Goal: Task Accomplishment & Management: Complete application form

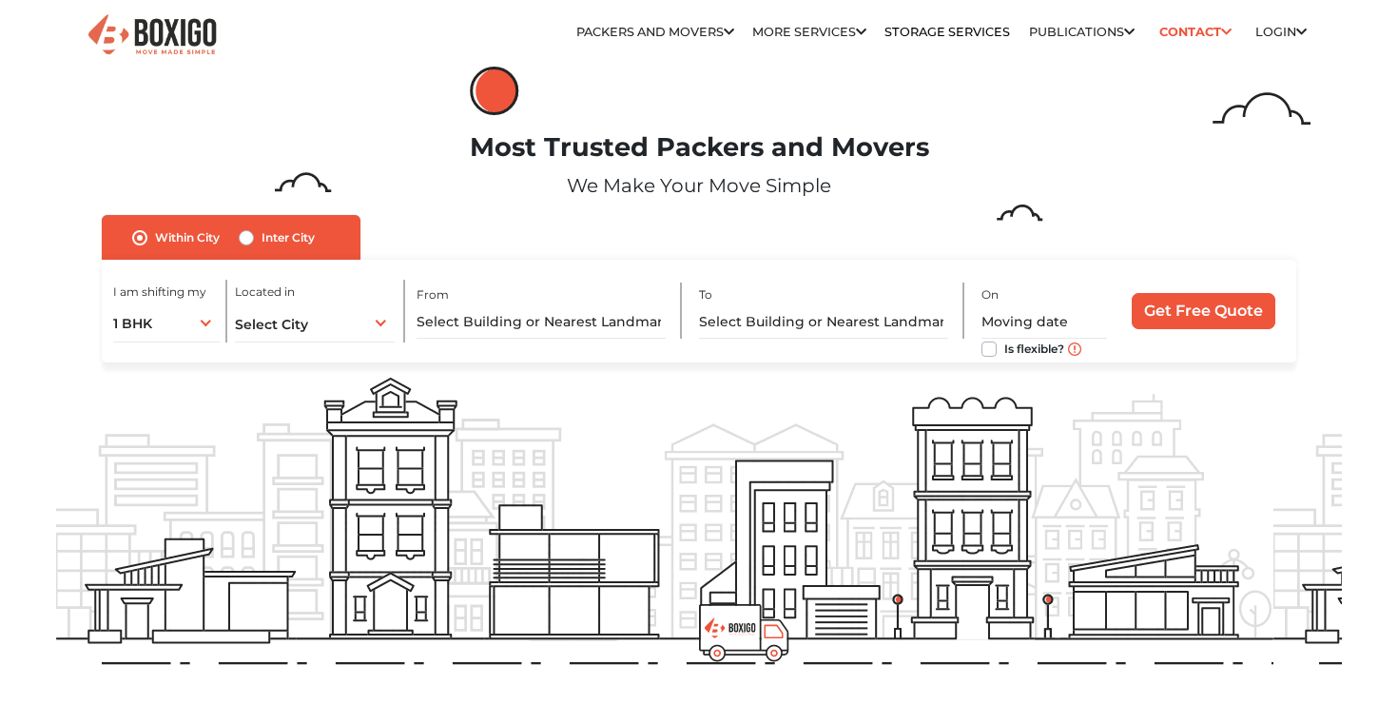
click at [186, 301] on div "I am shifting my 1 BHK 2 BHK 3 BHK 3 + BHK FEW ITEMS 1 BHK 1 BHK 2 BHK 3 BHK 3 …" at bounding box center [170, 311] width 114 height 63
click at [194, 327] on div "1 BHK 1 BHK 2 BHK 3 BHK 3 + BHK FEW ITEMS" at bounding box center [166, 322] width 106 height 40
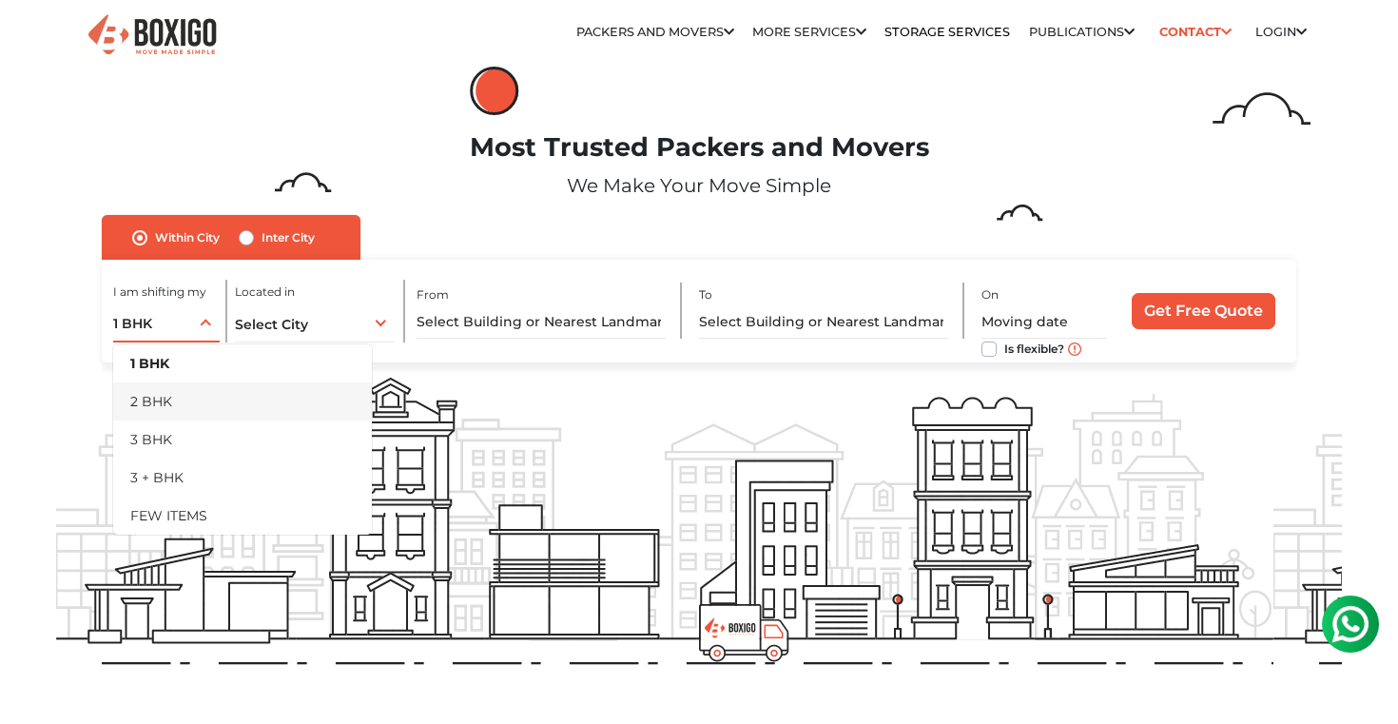
click at [163, 395] on li "2 BHK" at bounding box center [242, 401] width 259 height 38
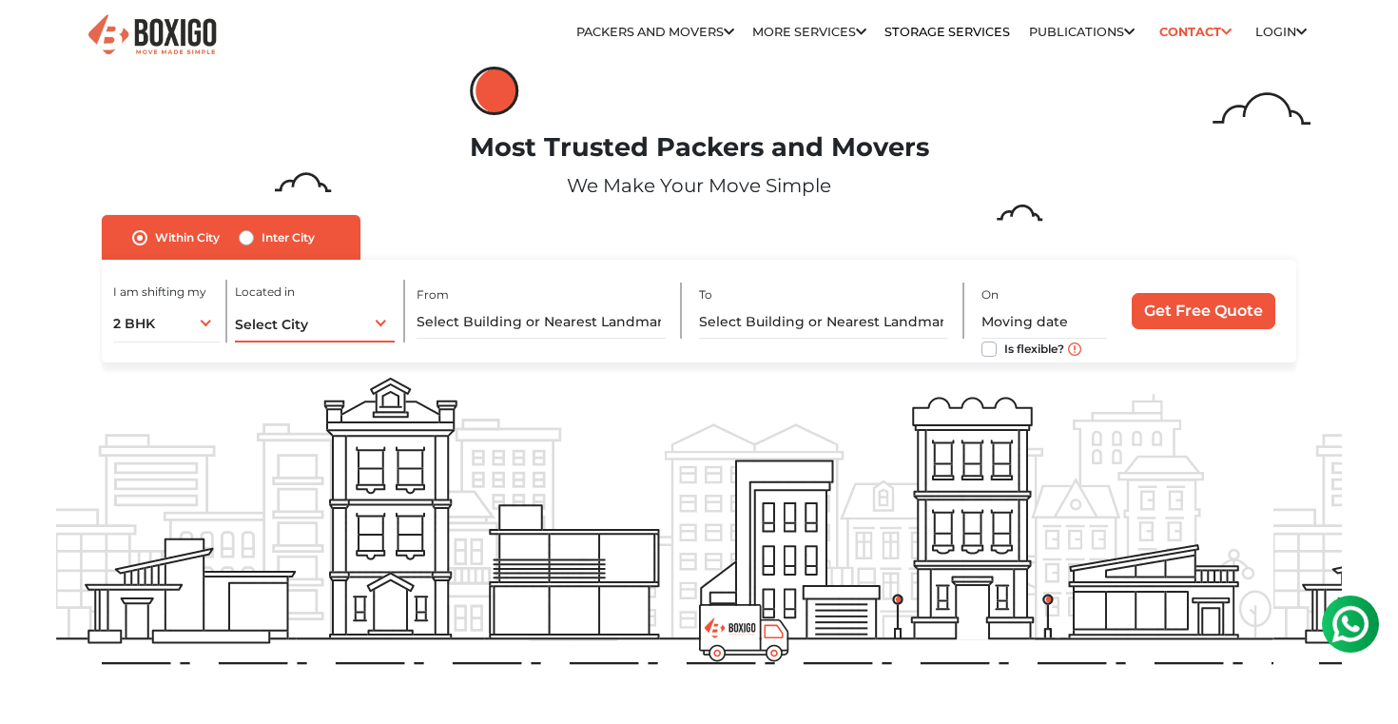
click at [258, 310] on div "Select City Select City [GEOGRAPHIC_DATA] [GEOGRAPHIC_DATA] [GEOGRAPHIC_DATA] […" at bounding box center [315, 322] width 160 height 40
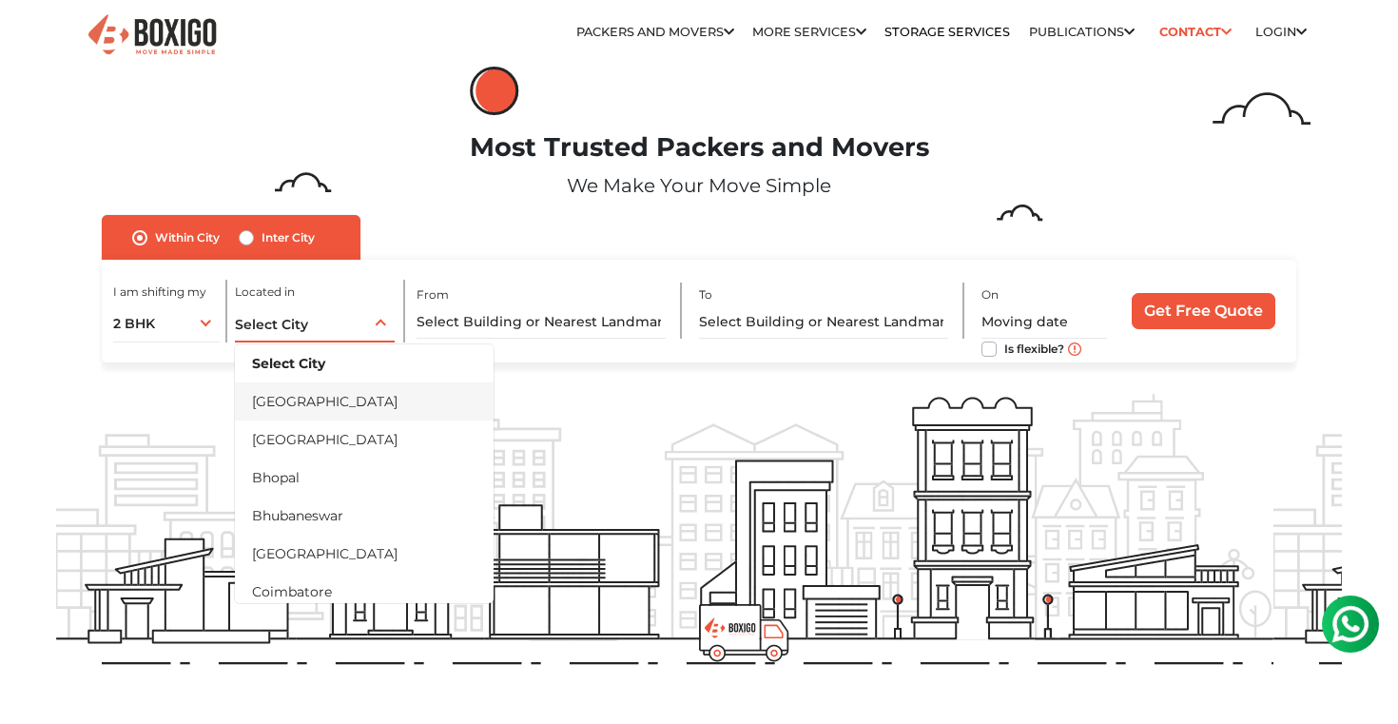
click at [285, 417] on li "[GEOGRAPHIC_DATA]" at bounding box center [364, 401] width 259 height 38
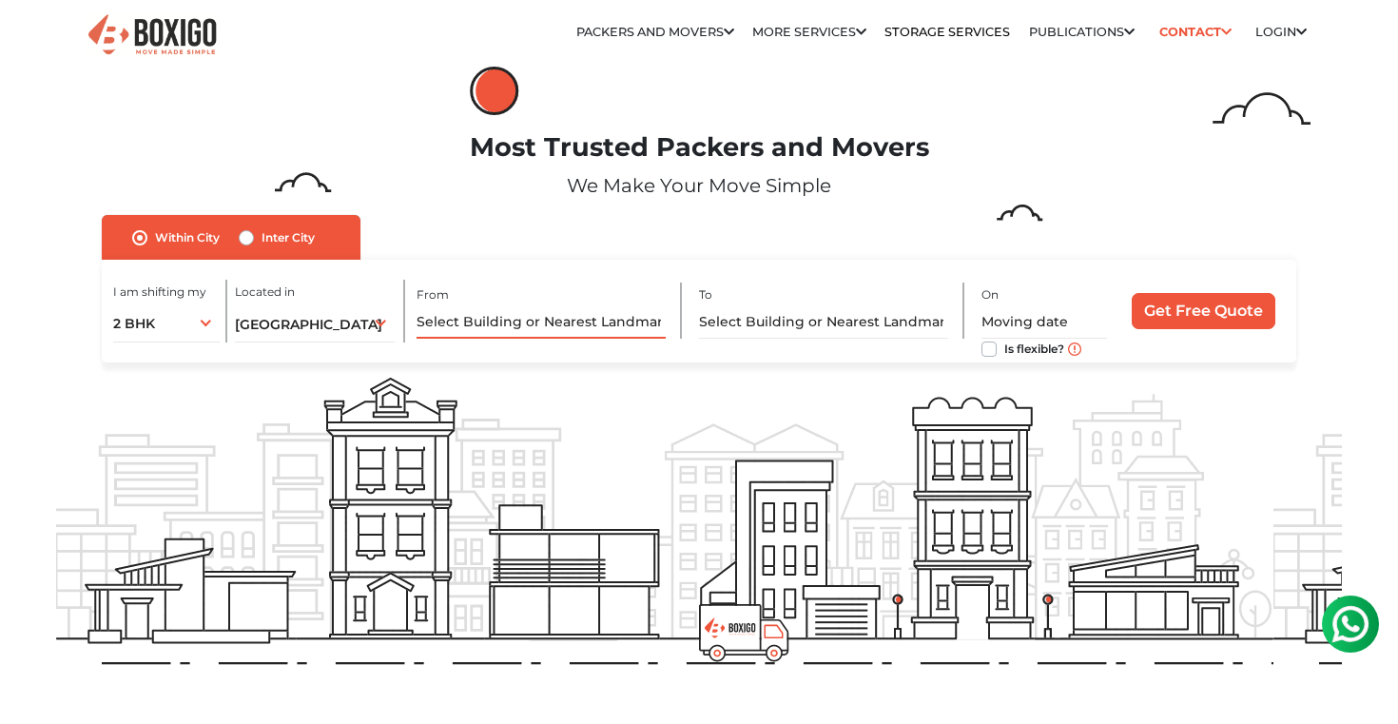
click at [465, 322] on input "text" at bounding box center [542, 321] width 250 height 33
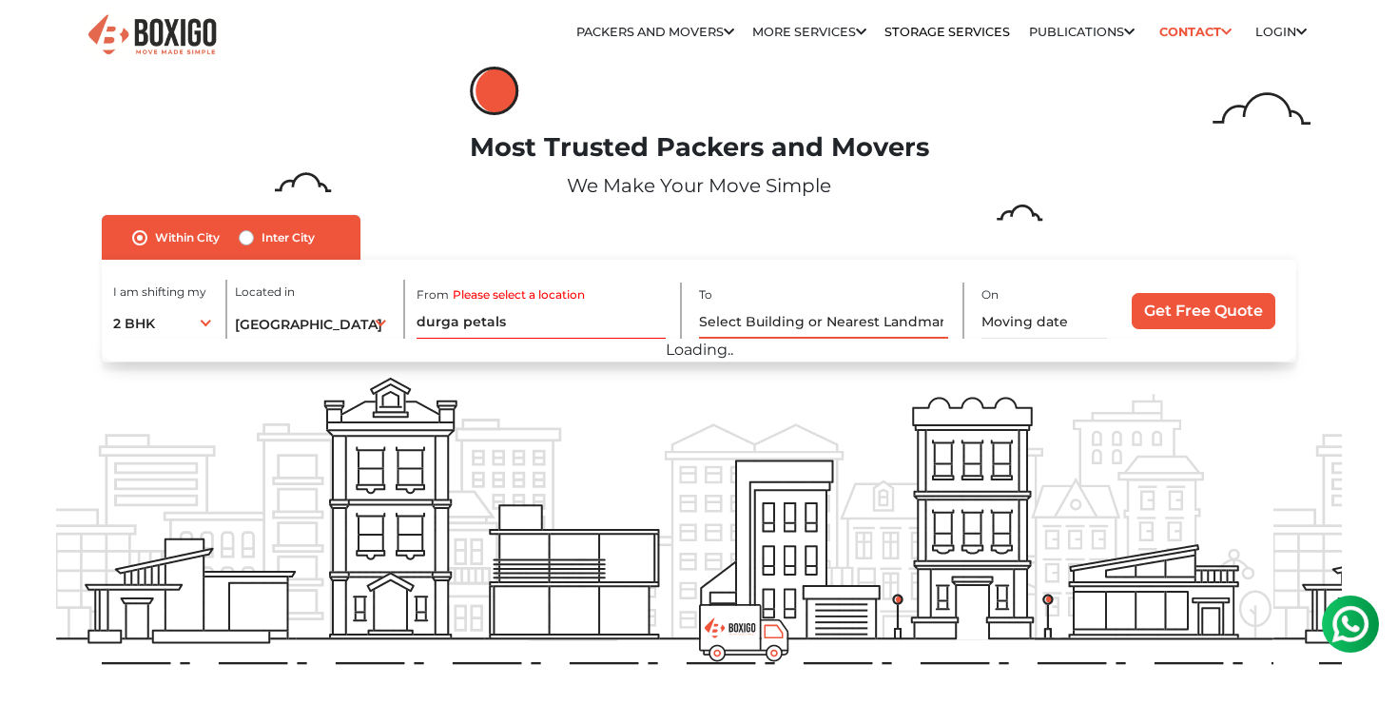
click at [767, 309] on input "text" at bounding box center [824, 321] width 250 height 33
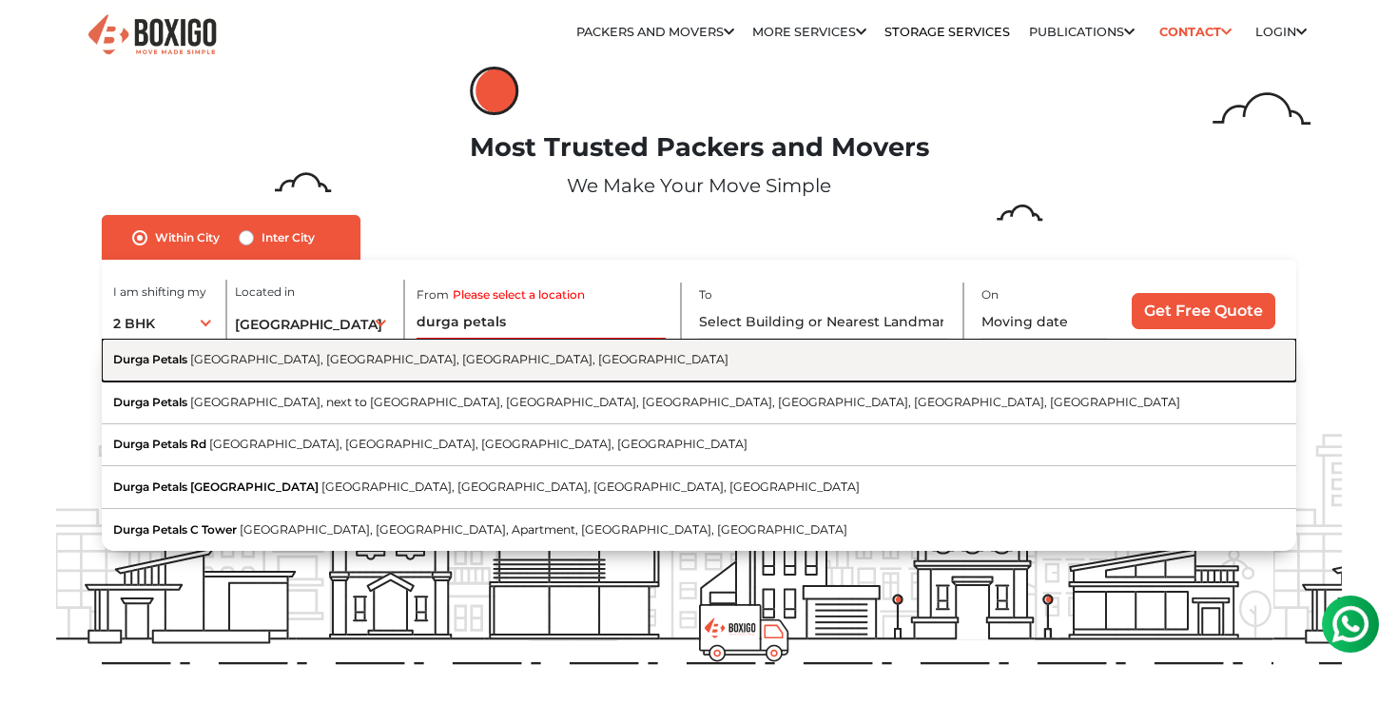
click at [144, 374] on button "Durga Petals [GEOGRAPHIC_DATA], [GEOGRAPHIC_DATA], [GEOGRAPHIC_DATA], [GEOGRAPH…" at bounding box center [699, 360] width 1194 height 43
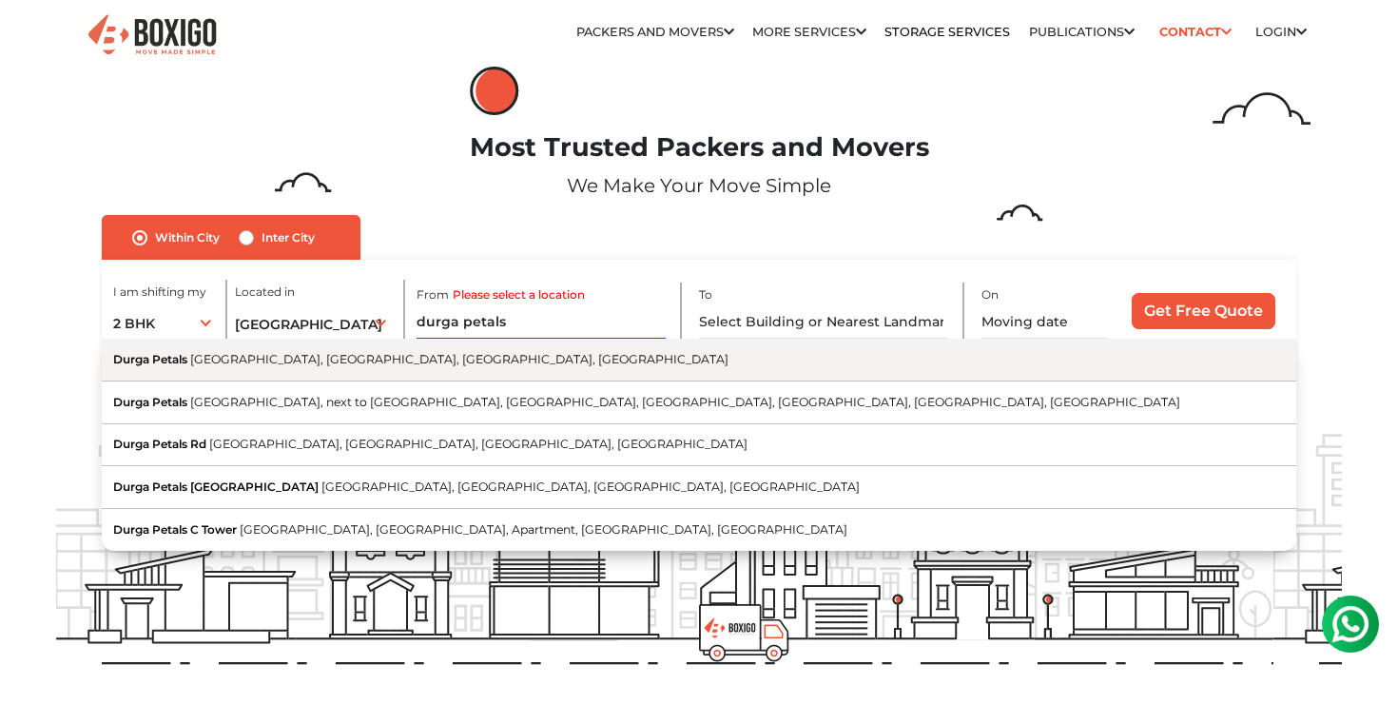
type input "Durga Petals, [GEOGRAPHIC_DATA], [GEOGRAPHIC_DATA], [GEOGRAPHIC_DATA], [GEOGRAP…"
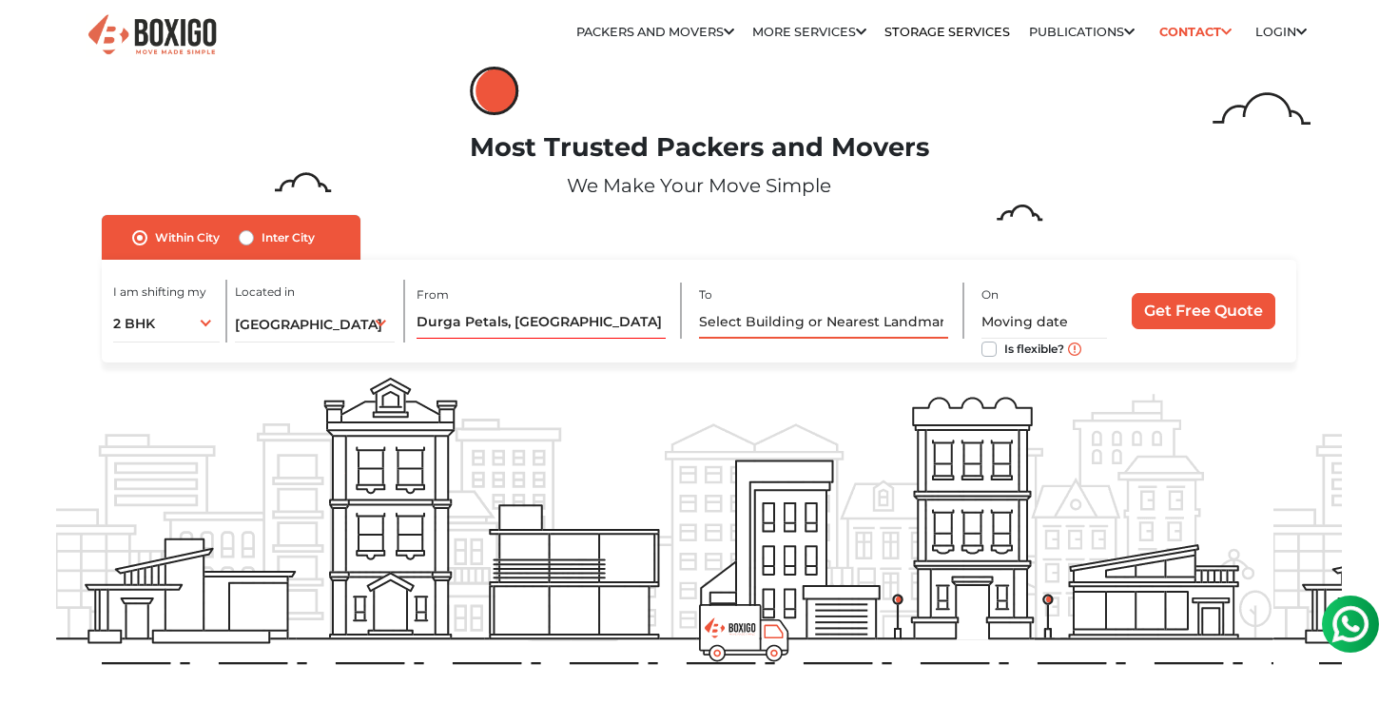
click at [794, 322] on input "text" at bounding box center [824, 321] width 250 height 33
